Goal: Transaction & Acquisition: Purchase product/service

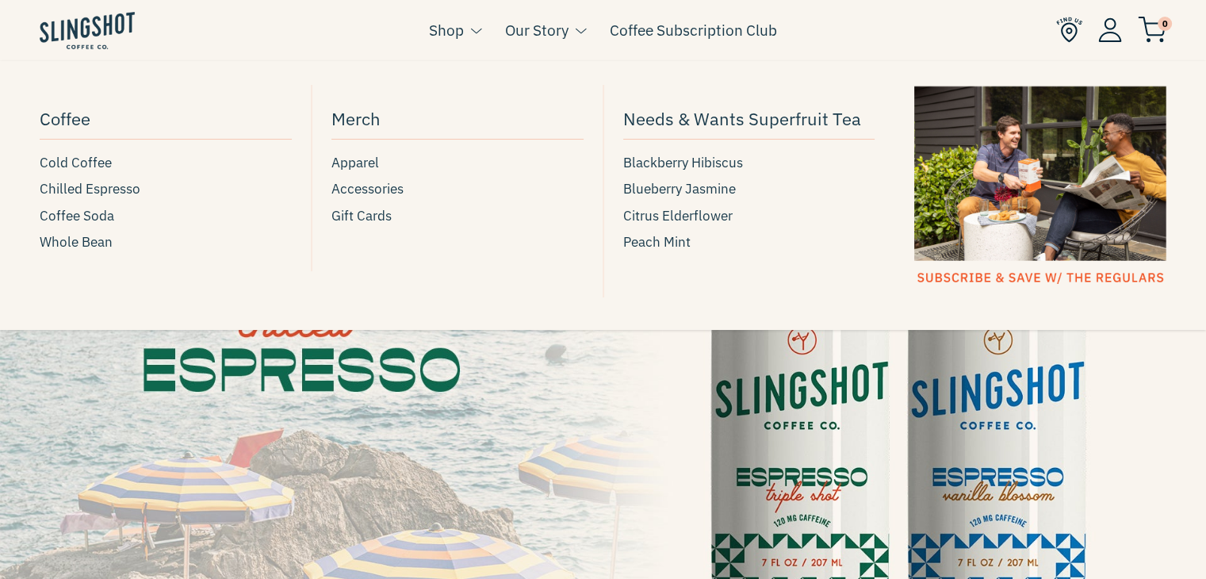
click at [450, 30] on link "Shop" at bounding box center [446, 30] width 35 height 24
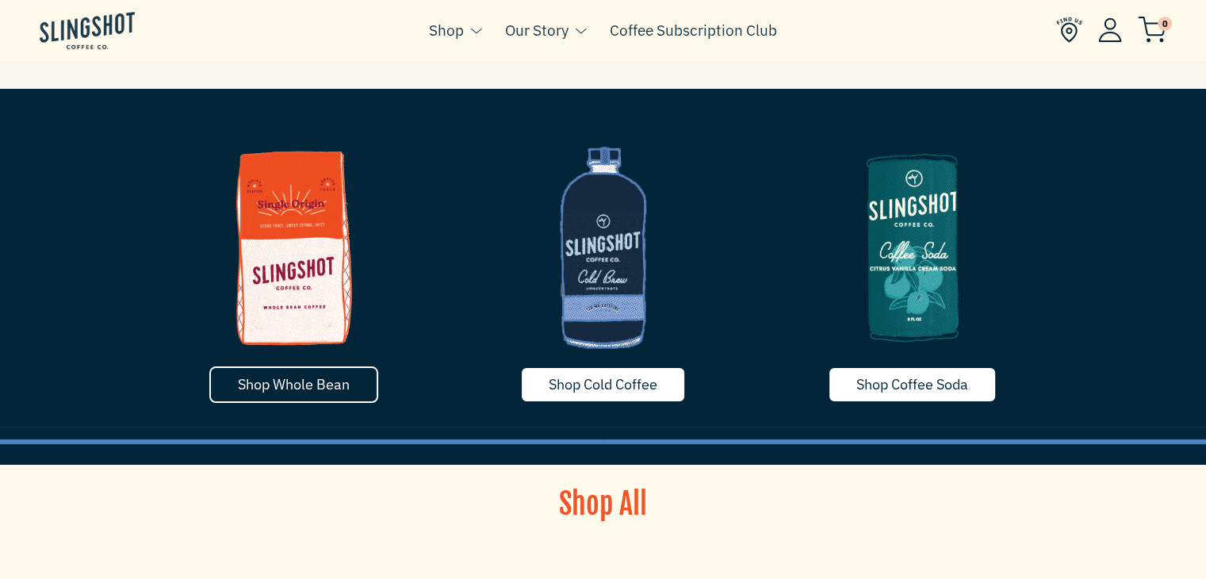
click at [302, 378] on span "Shop Whole Bean" at bounding box center [294, 384] width 112 height 18
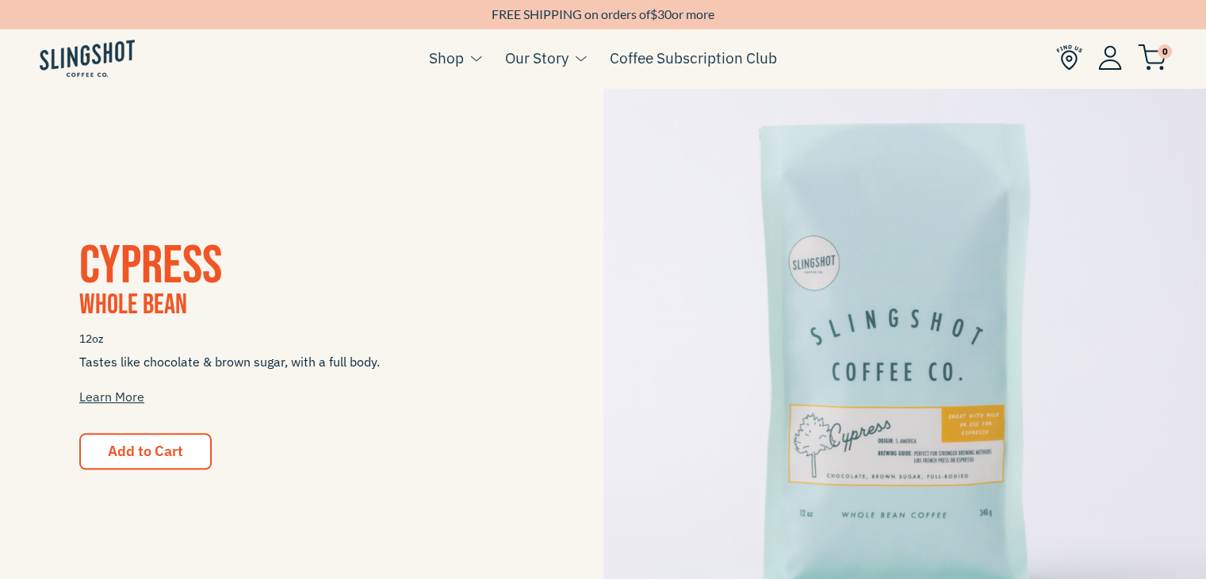
scroll to position [1513, 0]
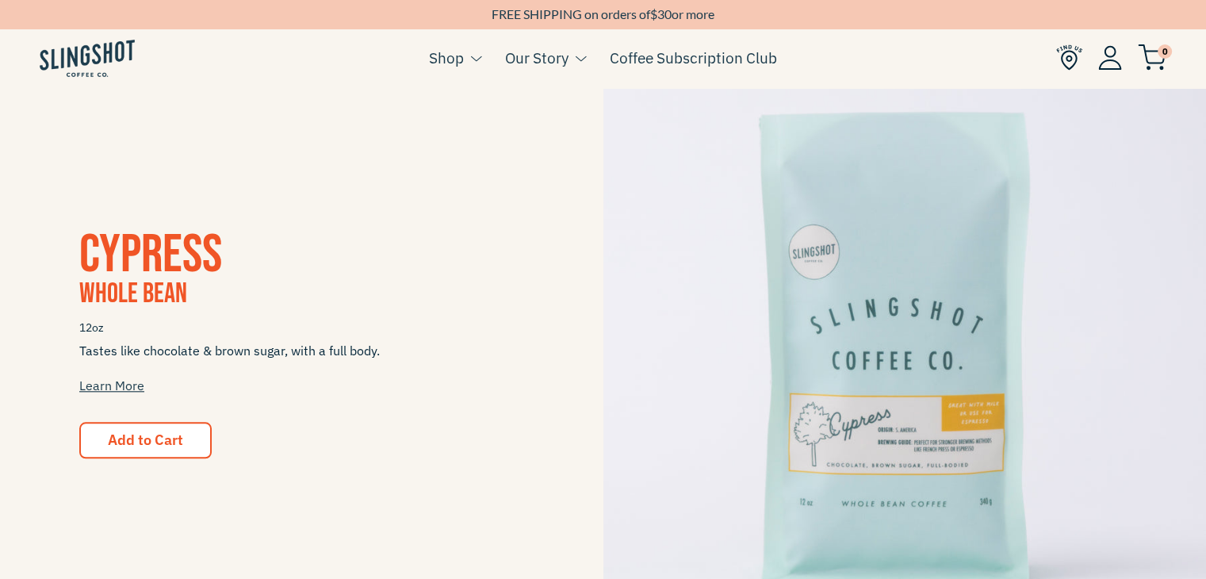
drag, startPoint x: 1210, startPoint y: 82, endPoint x: 1214, endPoint y: 354, distance: 271.3
click at [1205, 354] on html "Skip to content NEWSLETTER Sign up for our news letter to stay up to date on pr…" at bounding box center [603, 30] width 1206 height 3087
click at [121, 439] on span "Add to Cart" at bounding box center [145, 440] width 75 height 18
click at [148, 452] on button "Add to Cart" at bounding box center [145, 440] width 132 height 36
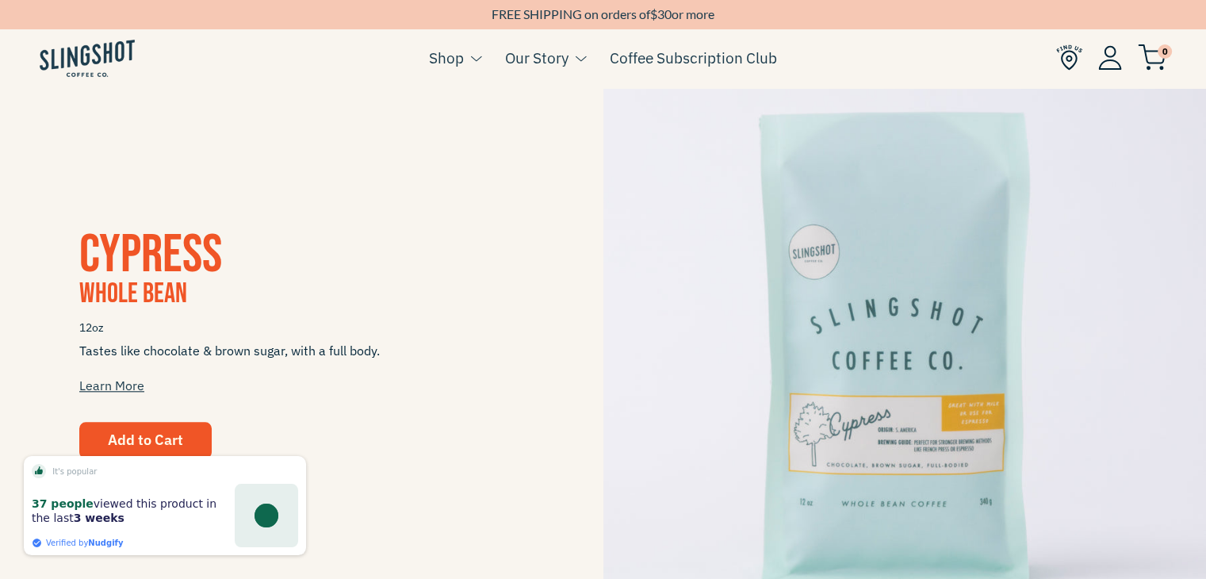
click at [140, 431] on span "Add to Cart" at bounding box center [145, 440] width 75 height 18
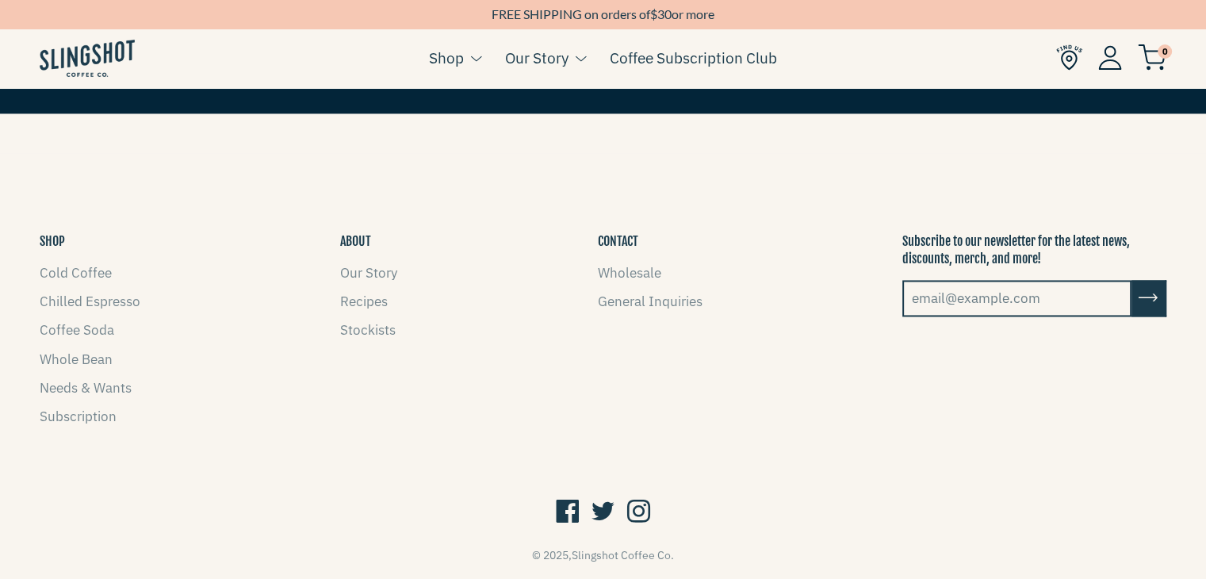
scroll to position [2439, 0]
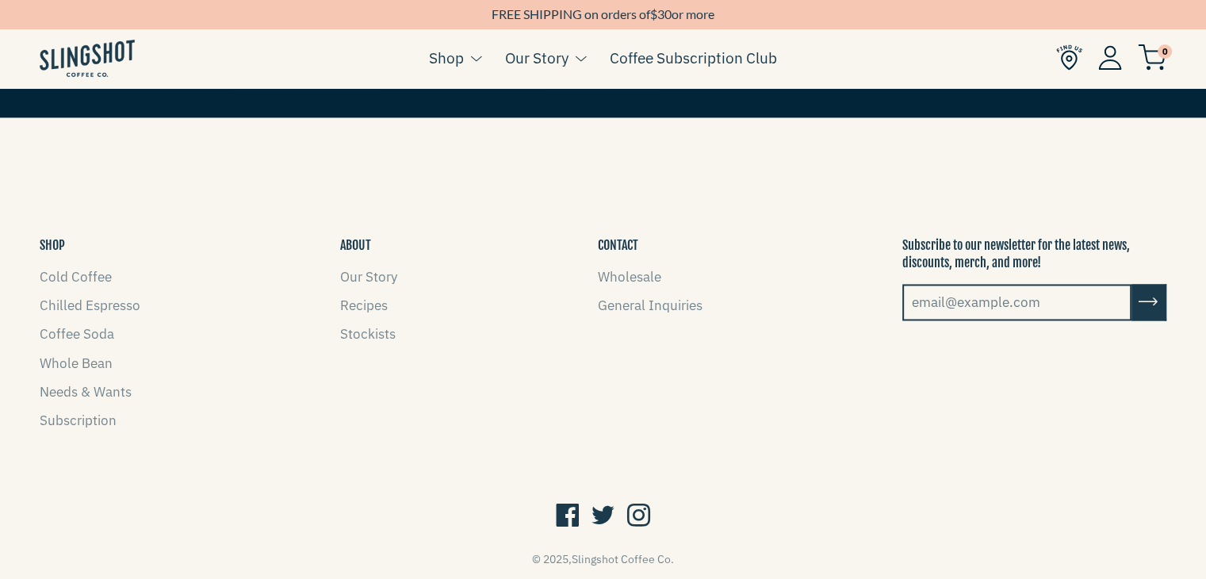
click at [642, 512] on icon at bounding box center [638, 516] width 23 height 30
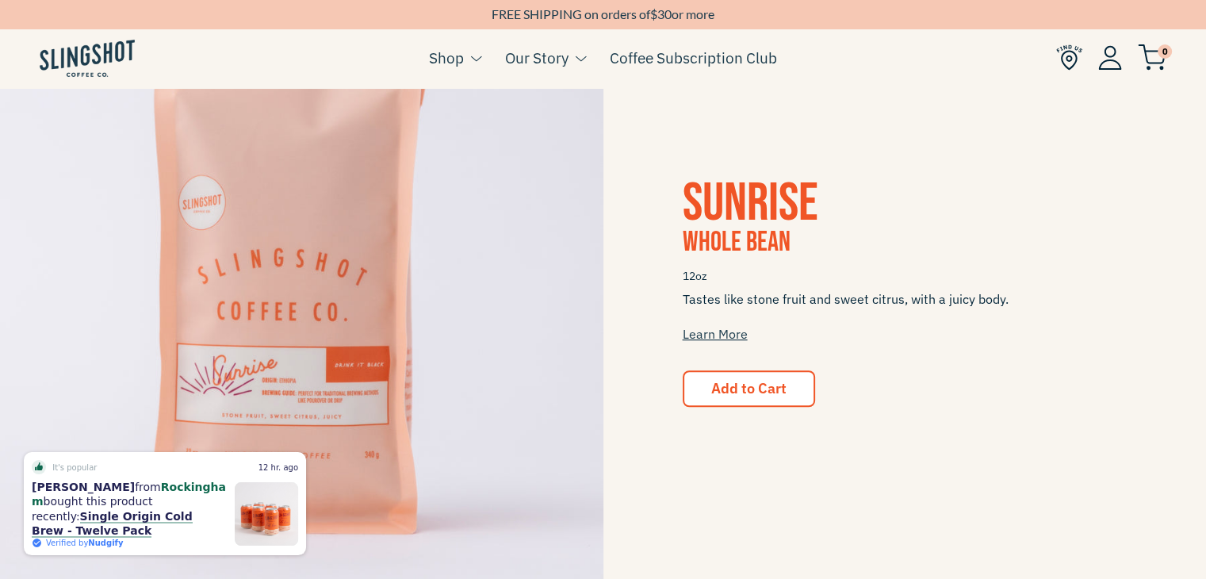
scroll to position [941, 0]
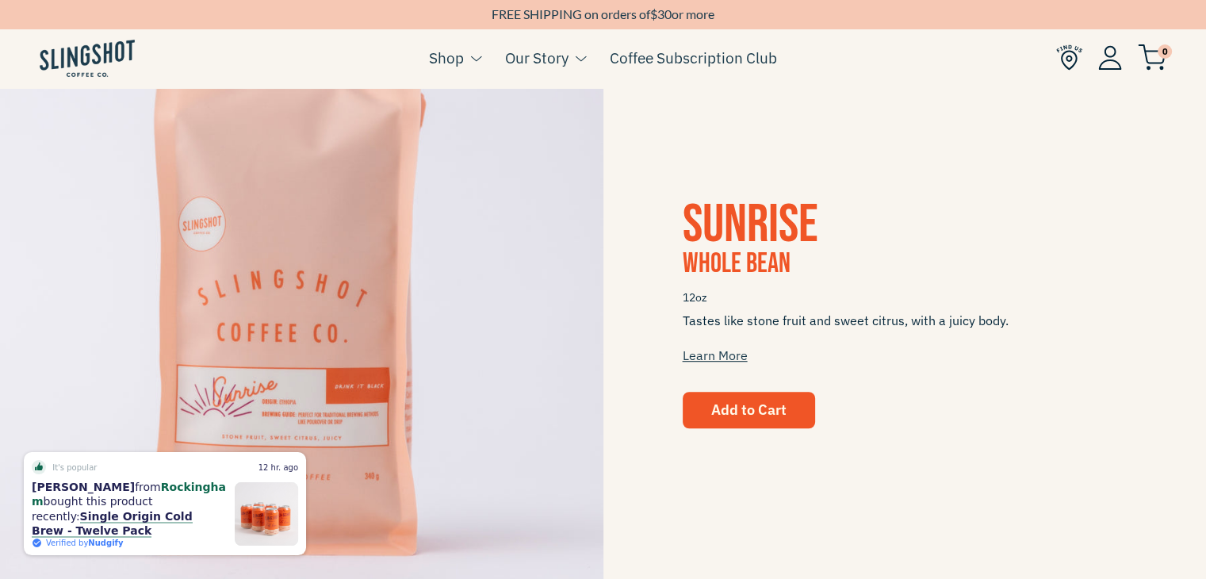
click at [719, 407] on span "Add to Cart" at bounding box center [748, 409] width 75 height 18
click at [735, 248] on span "Whole Bean" at bounding box center [737, 264] width 108 height 34
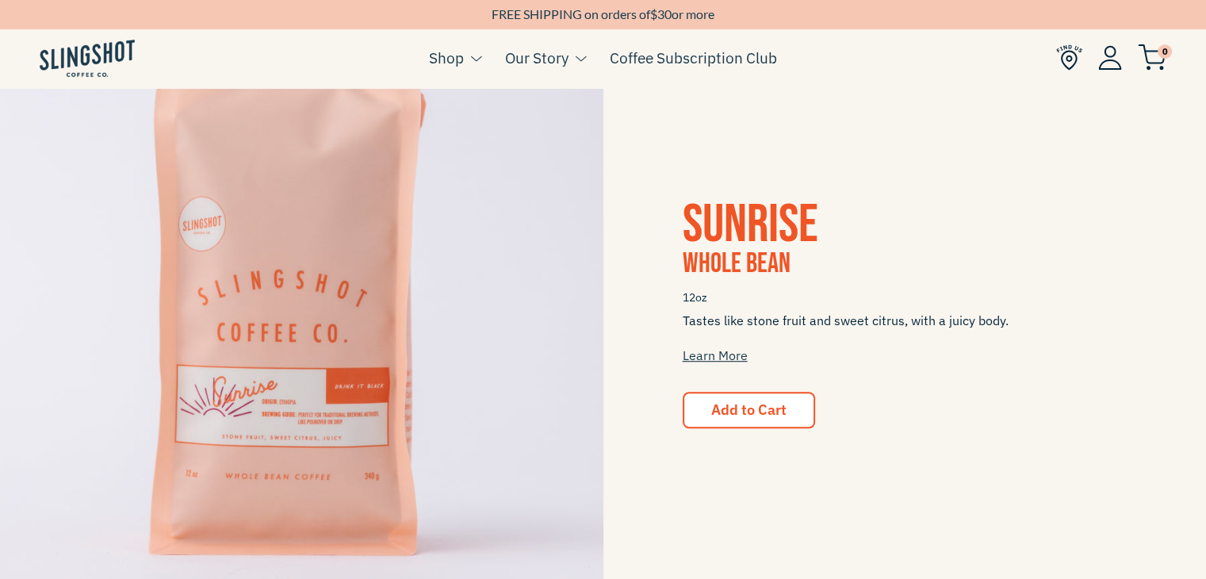
click at [715, 313] on span "Tastes like stone fruit and sweet citrus, with a juicy body. Learn More" at bounding box center [905, 338] width 445 height 52
click at [326, 311] on img at bounding box center [302, 313] width 604 height 604
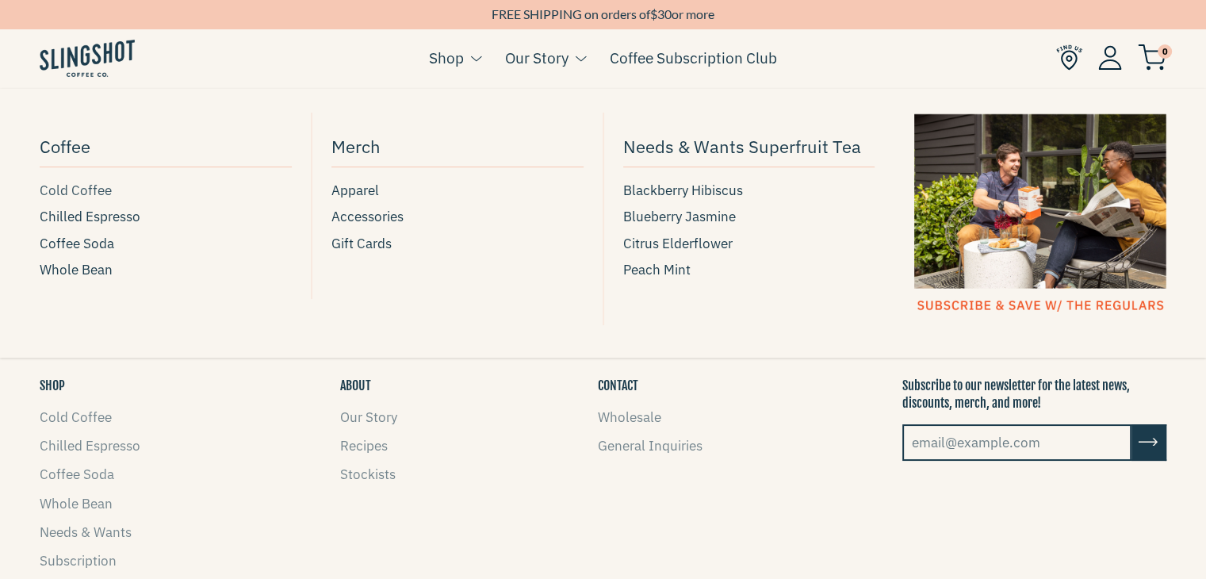
click at [74, 194] on span "Cold Coffee" at bounding box center [76, 190] width 72 height 21
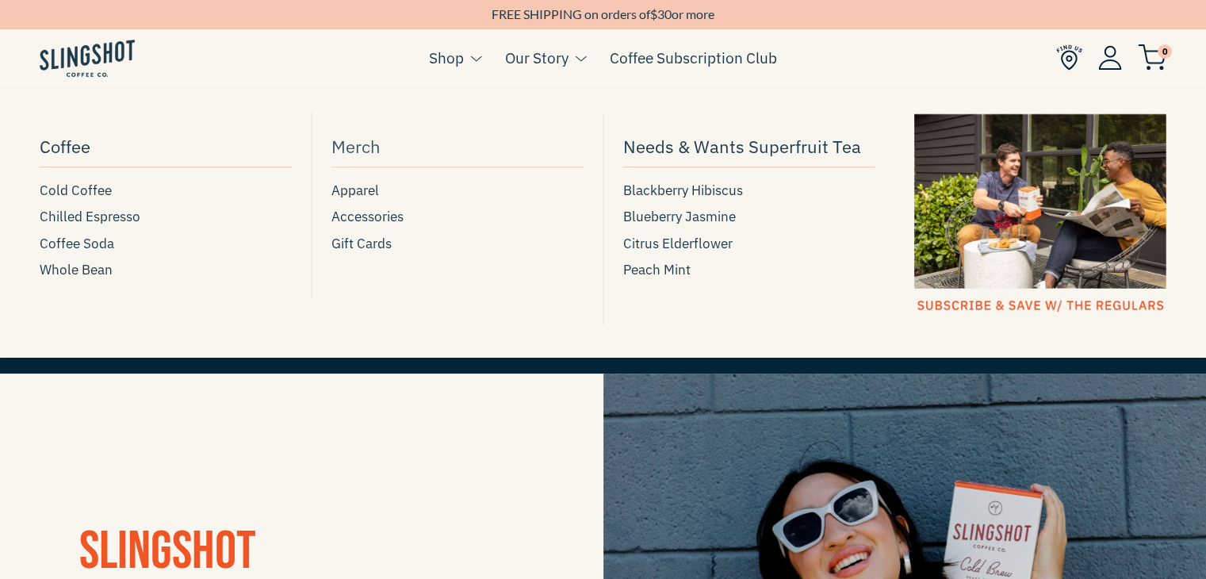
drag, startPoint x: 444, startPoint y: 110, endPoint x: 429, endPoint y: 148, distance: 40.2
click at [431, 101] on li "Shop Coffee Cold Coffee Chilled Espresso Coffee Soda Whole Bean Merch Apparel A…" at bounding box center [455, 70] width 52 height 61
click at [60, 274] on span "Whole Bean" at bounding box center [76, 269] width 73 height 21
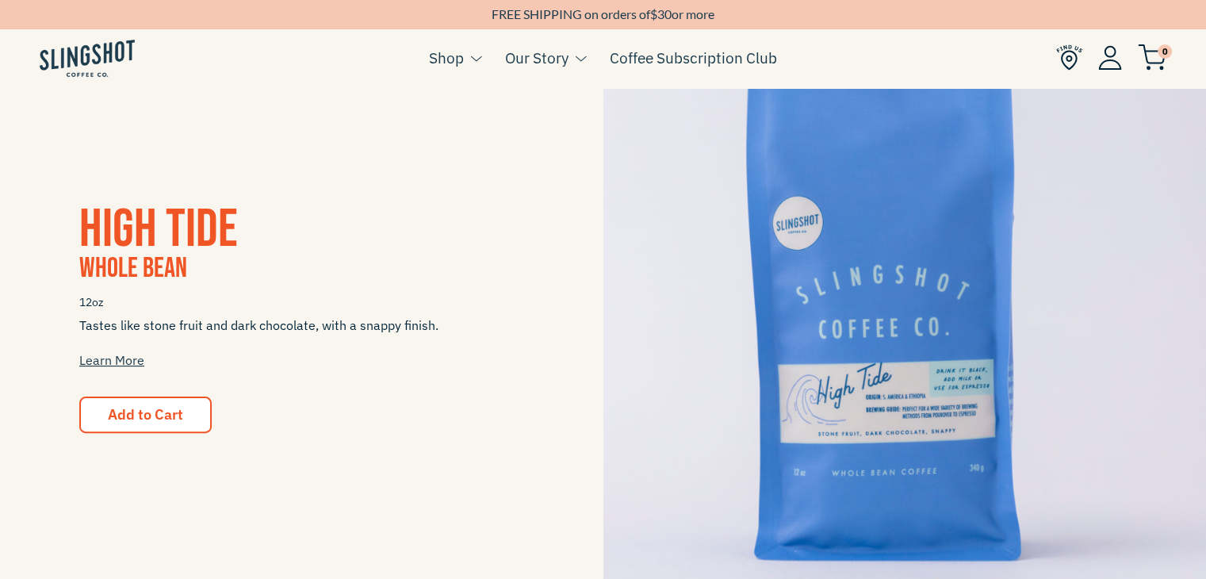
scroll to position [336, 0]
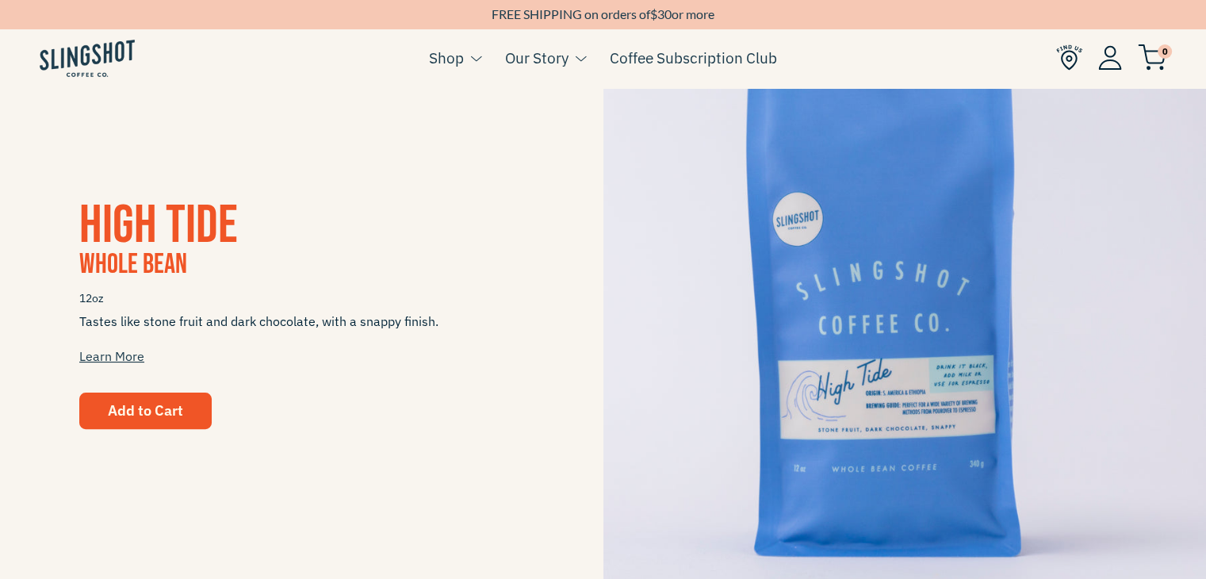
click at [143, 412] on span "Add to Cart" at bounding box center [145, 410] width 75 height 18
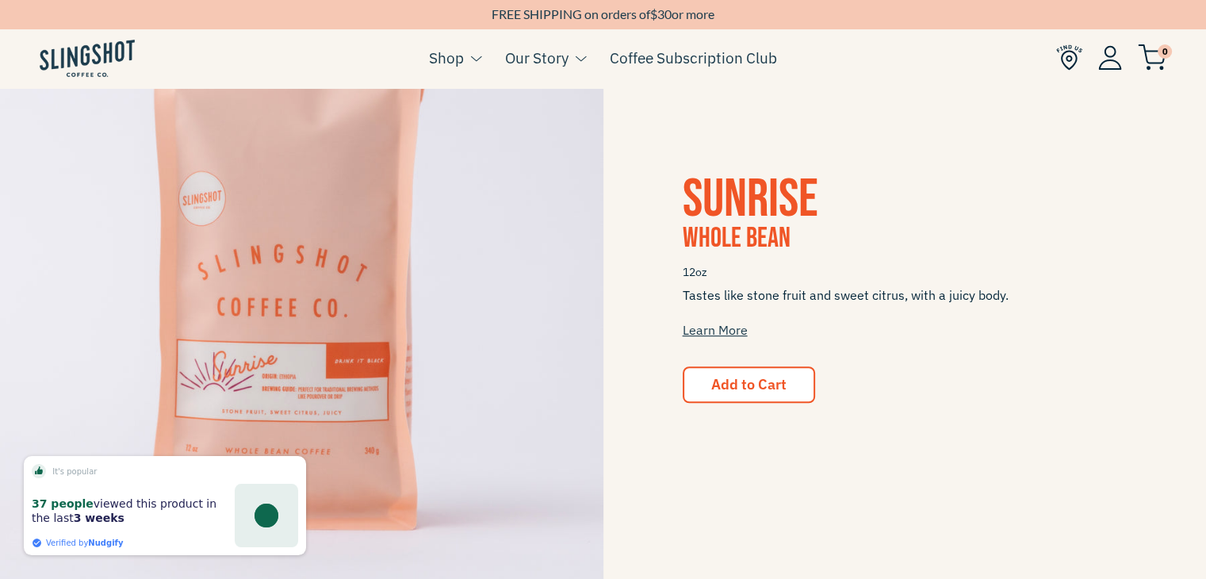
scroll to position [970, 0]
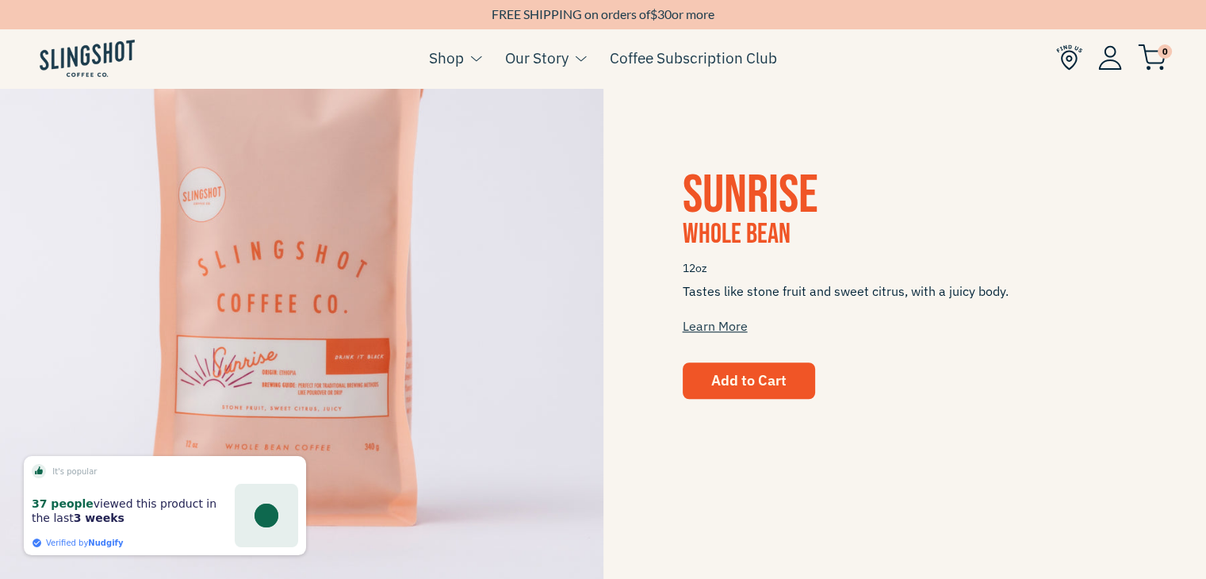
click at [757, 379] on span "Add to Cart" at bounding box center [748, 380] width 75 height 18
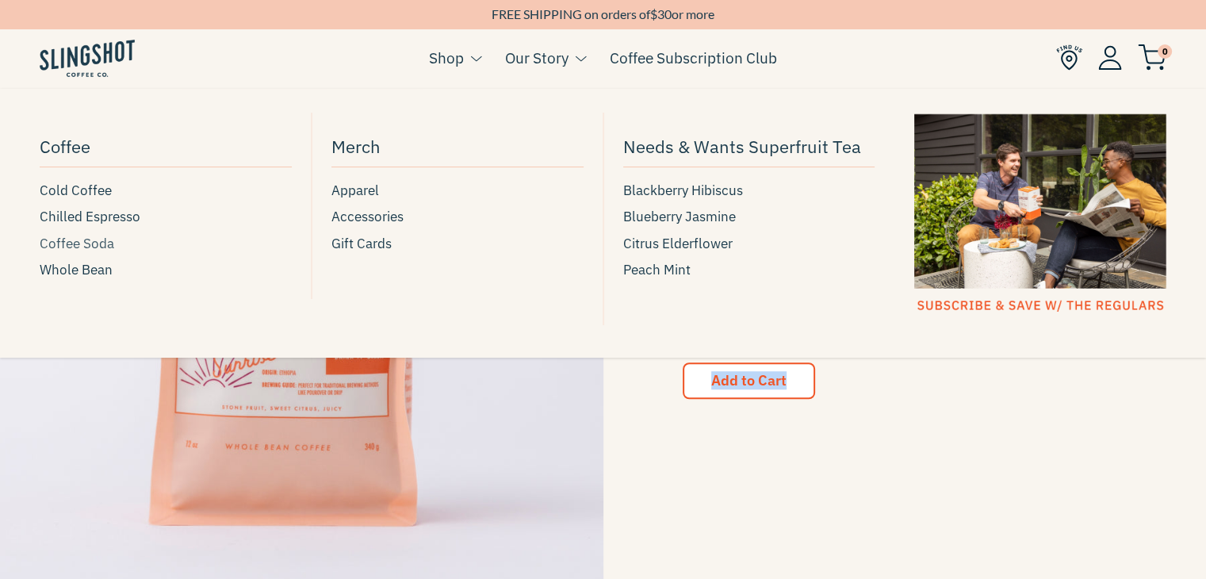
click at [86, 245] on span "Coffee Soda" at bounding box center [77, 243] width 75 height 21
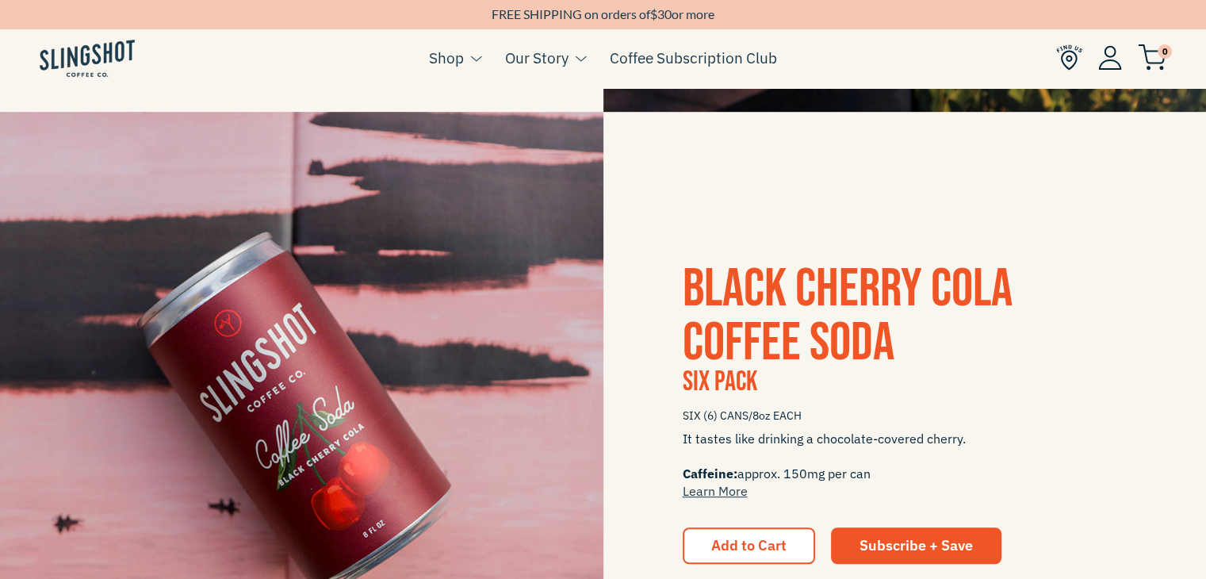
scroll to position [891, 0]
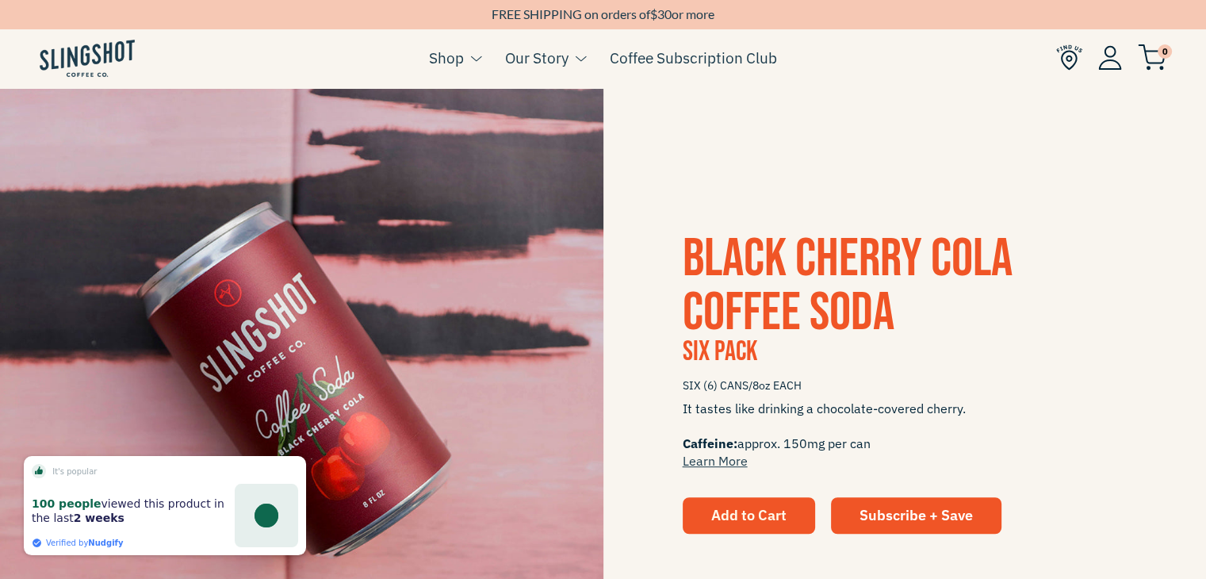
click at [777, 520] on span "Add to Cart" at bounding box center [748, 515] width 75 height 18
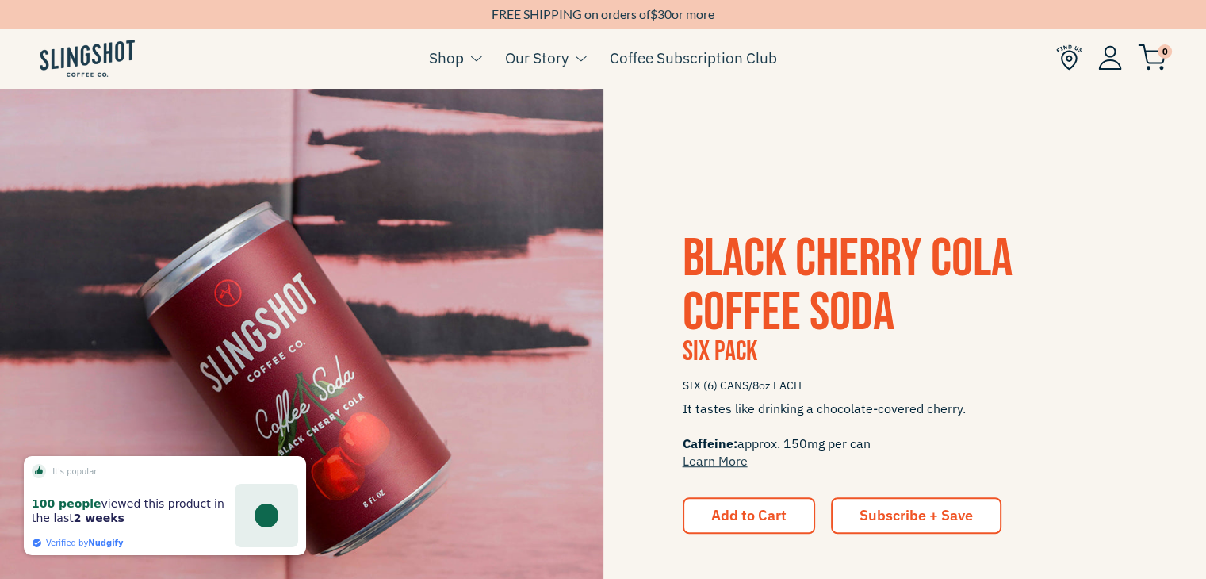
click at [929, 507] on span "Subscribe + Save" at bounding box center [916, 515] width 113 height 18
